Goal: Download file/media

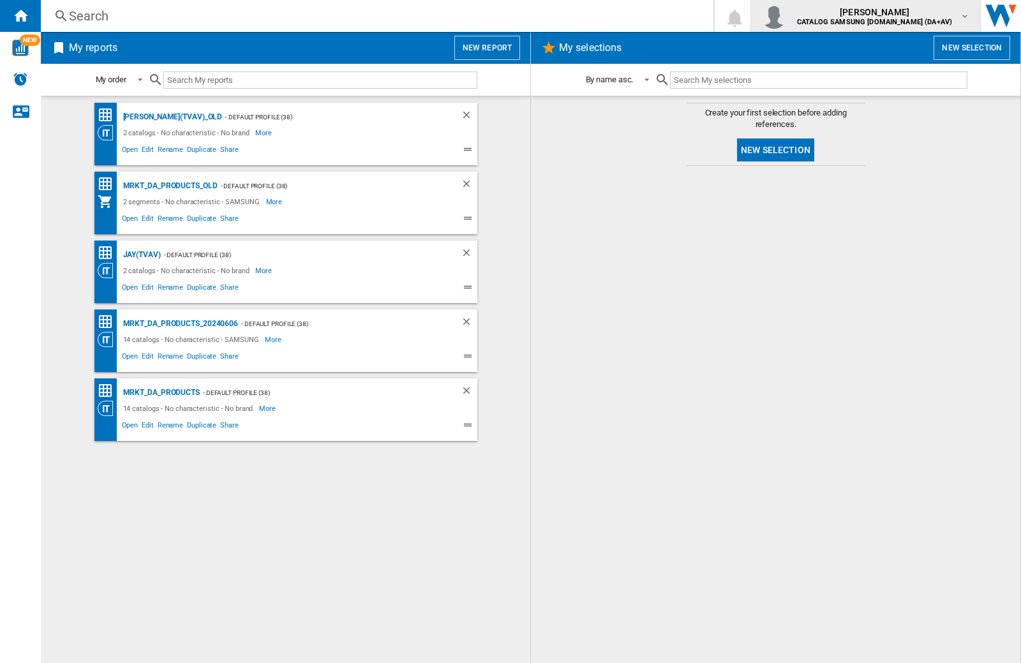
click at [787, 16] on img "button" at bounding box center [775, 16] width 26 height 26
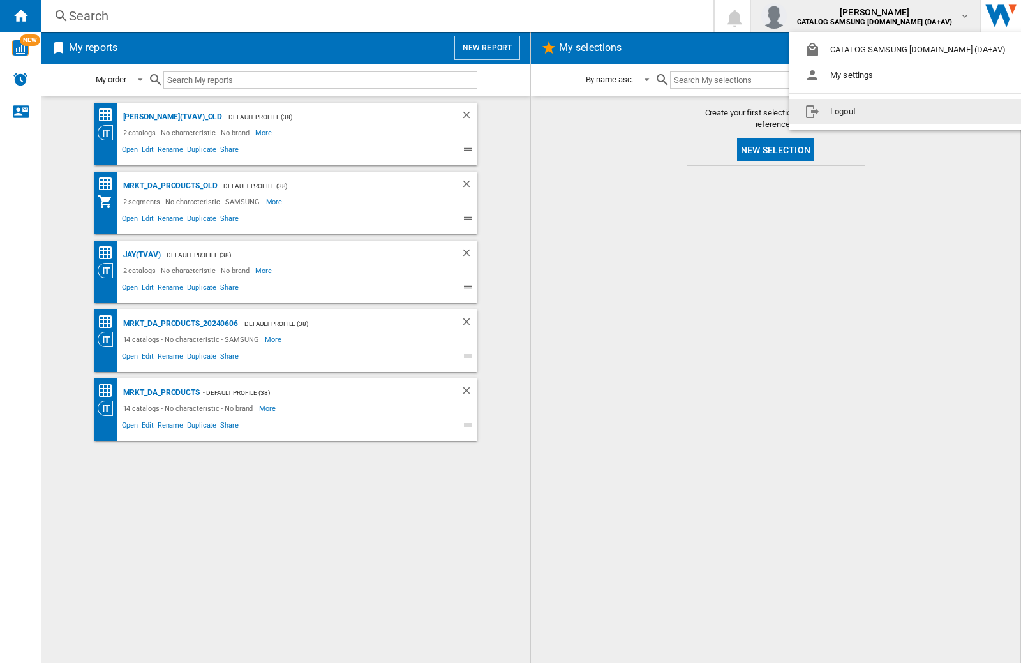
click at [888, 112] on button "Logout" at bounding box center [908, 112] width 237 height 26
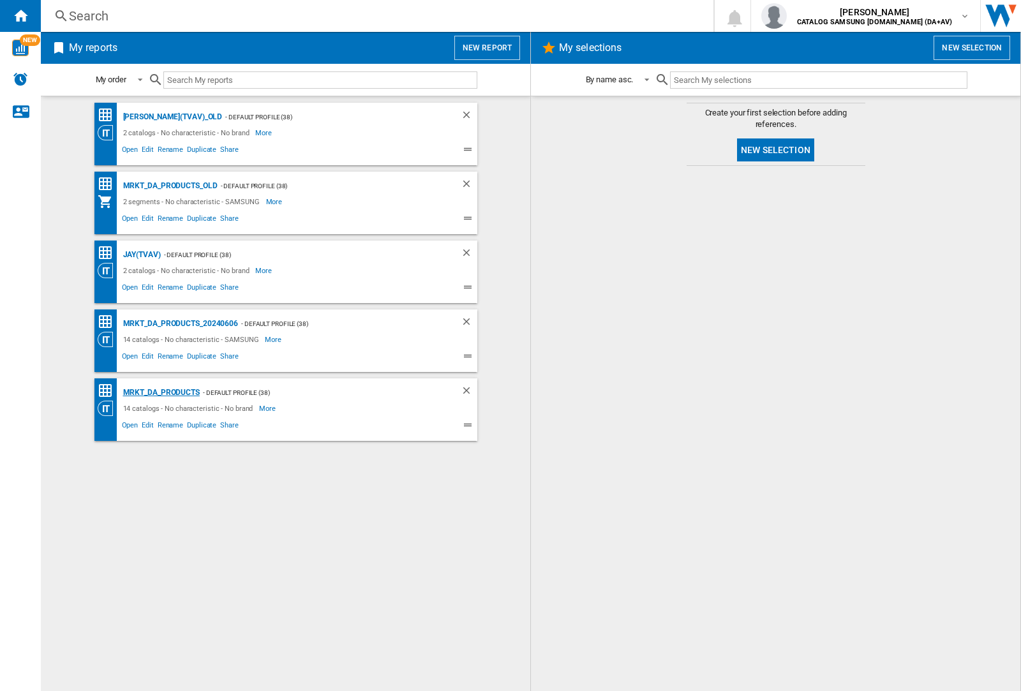
click at [161, 393] on div "MRKT_DA_PRODUCTS" at bounding box center [160, 393] width 80 height 16
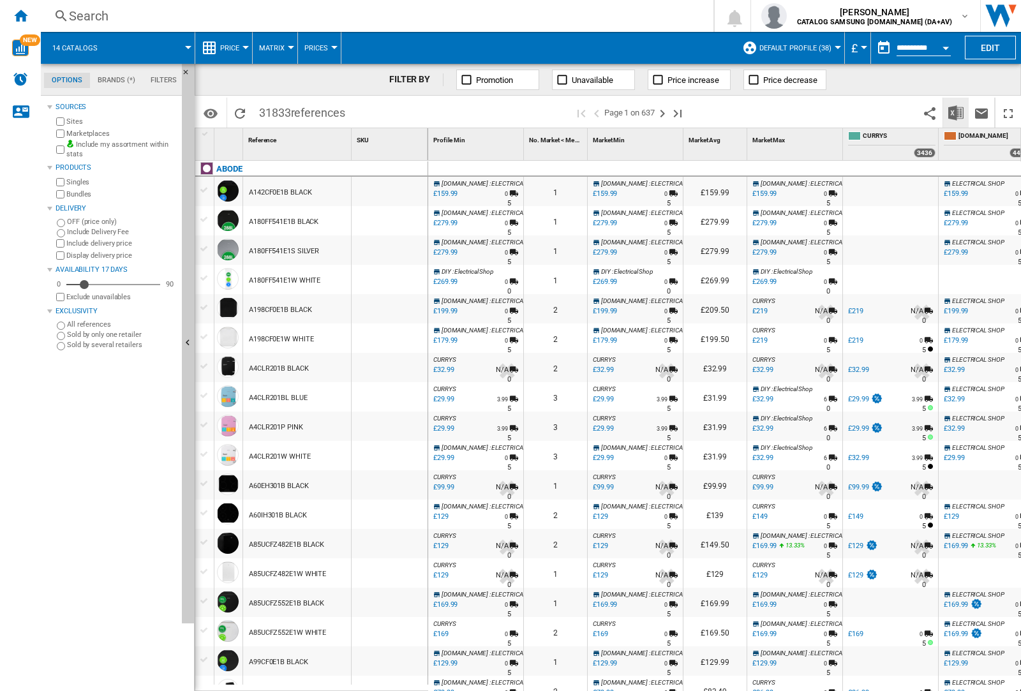
click at [956, 112] on img "Download in Excel" at bounding box center [956, 112] width 15 height 15
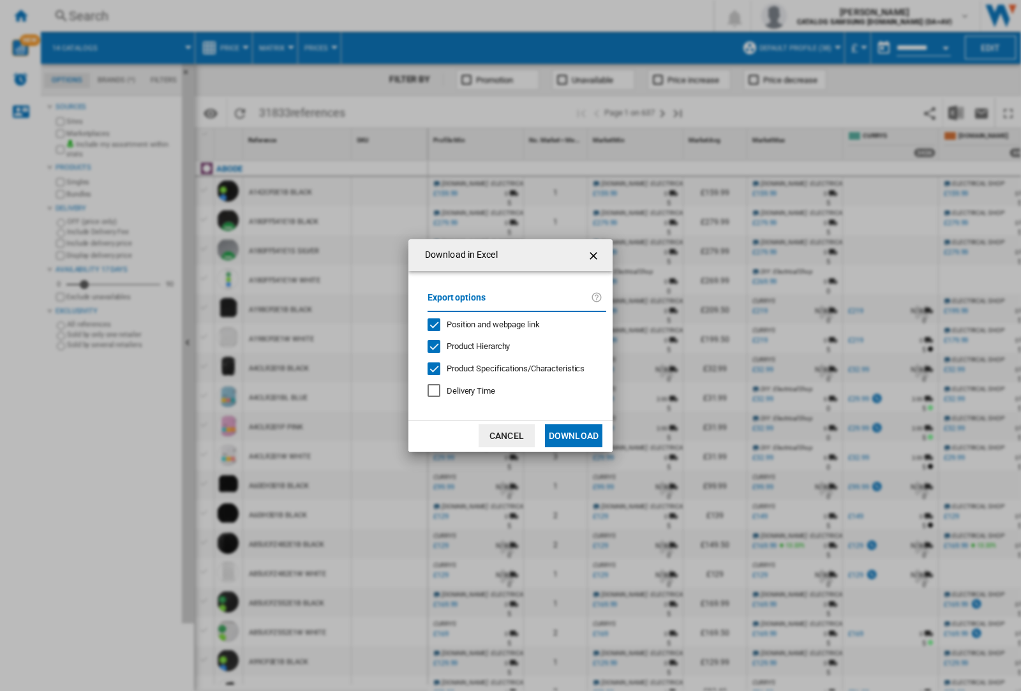
click at [485, 324] on span "Position and webpage link" at bounding box center [493, 325] width 93 height 10
click at [574, 436] on button "Download" at bounding box center [573, 435] width 57 height 23
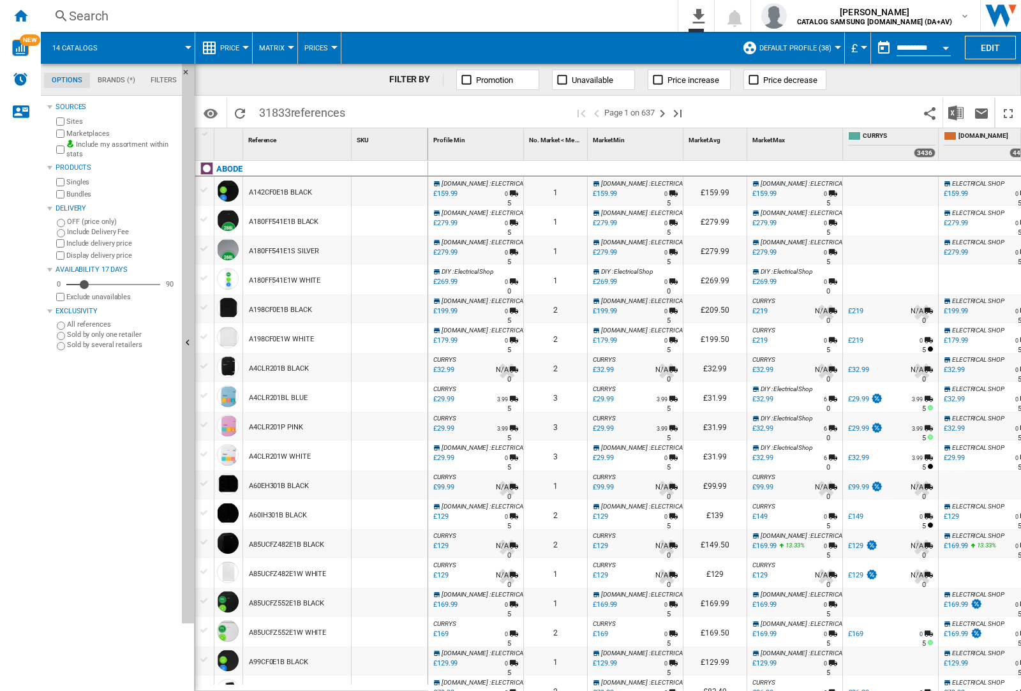
click at [398, 218] on div at bounding box center [390, 220] width 76 height 29
